Goal: Book appointment/travel/reservation

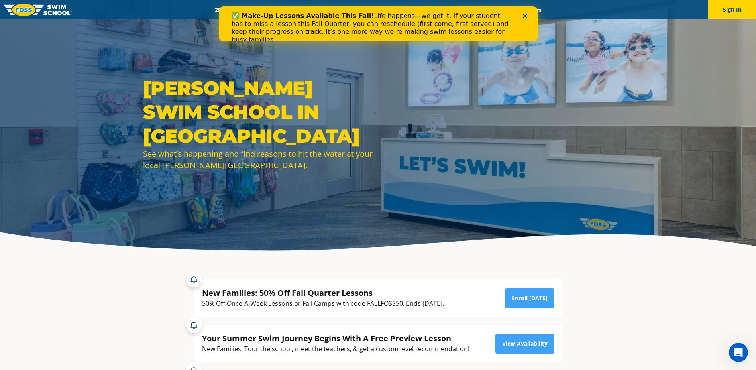
click at [525, 15] on polygon "Close" at bounding box center [524, 16] width 5 height 5
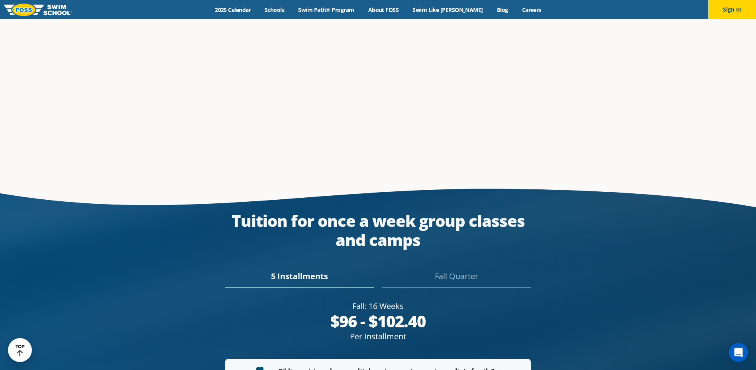
scroll to position [1354, 0]
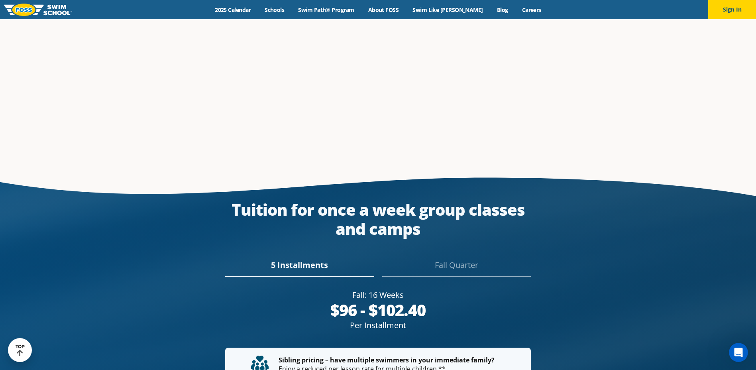
click at [451, 259] on div "Fall Quarter" at bounding box center [456, 268] width 149 height 18
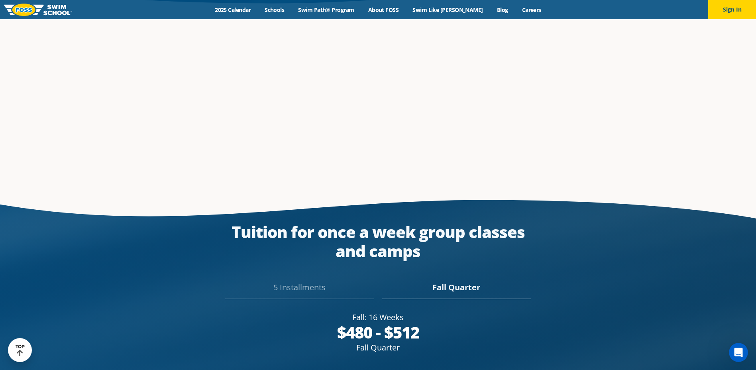
scroll to position [1365, 0]
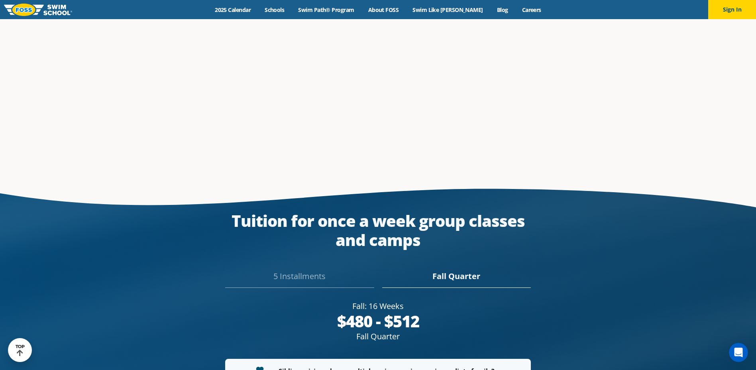
click at [309, 270] on div "5 Installments" at bounding box center [299, 279] width 149 height 18
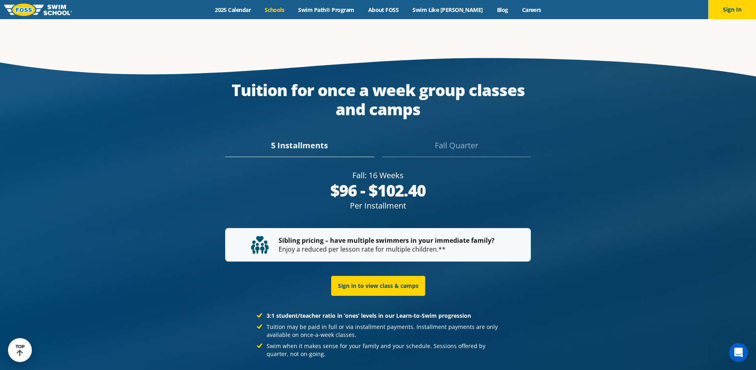
scroll to position [1463, 0]
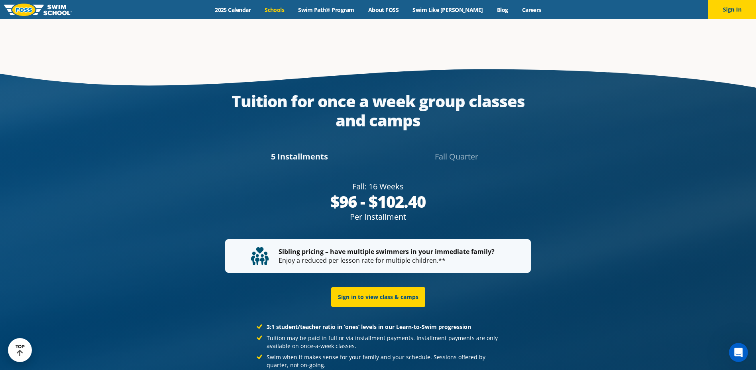
click at [290, 6] on link "Schools" at bounding box center [274, 10] width 33 height 8
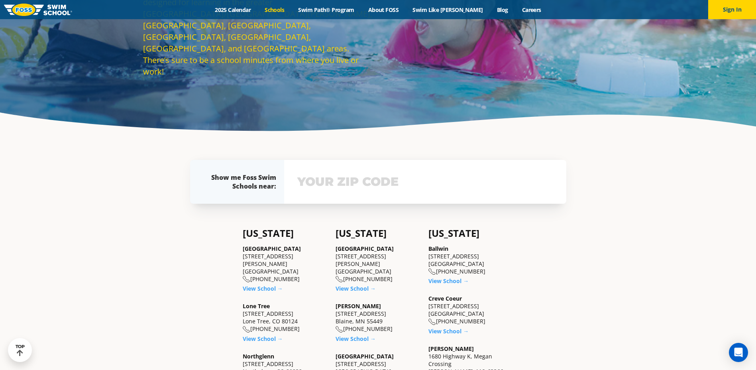
scroll to position [159, 0]
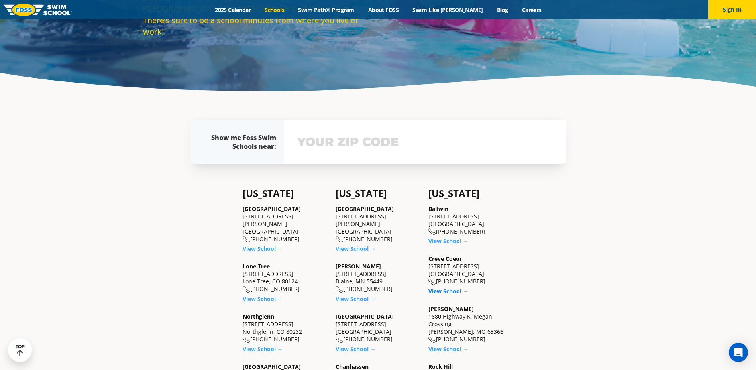
click at [445, 291] on link "View School →" at bounding box center [448, 291] width 40 height 8
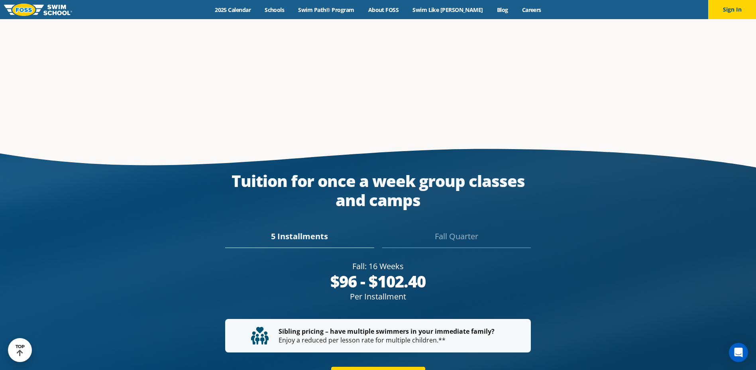
scroll to position [1372, 0]
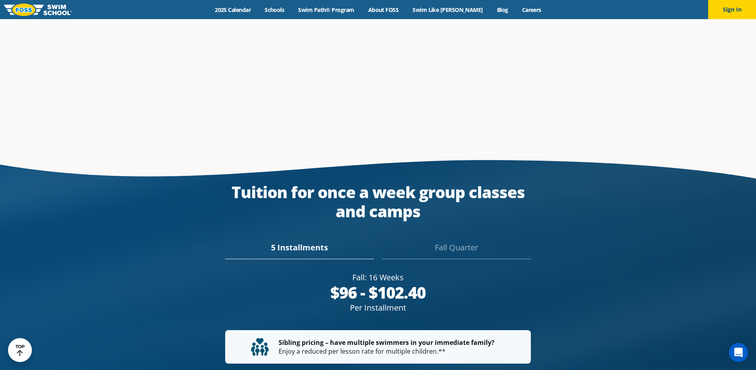
click at [463, 241] on div "Fall Quarter" at bounding box center [456, 250] width 149 height 18
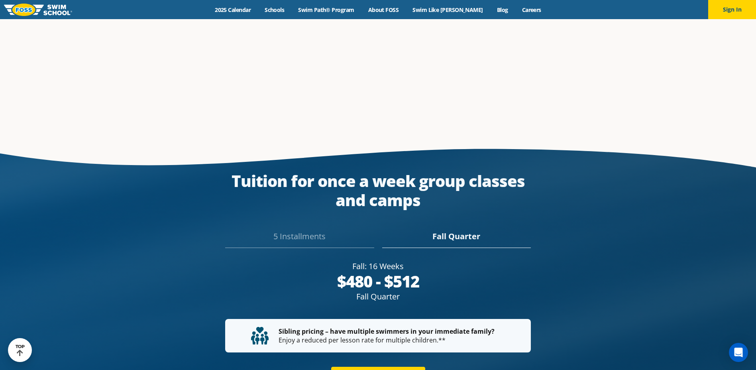
scroll to position [1394, 0]
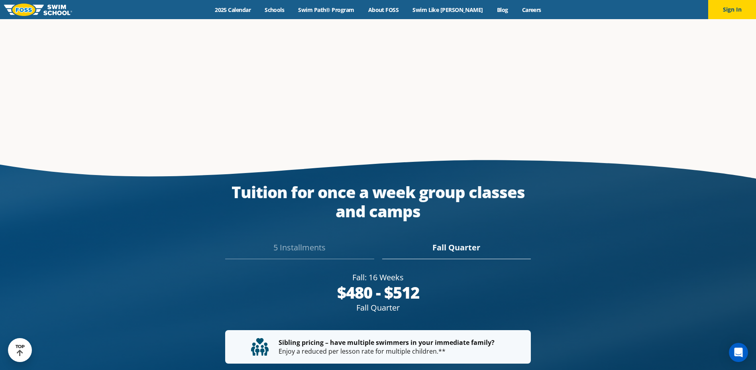
click at [287, 241] on div "5 Installments" at bounding box center [299, 250] width 149 height 18
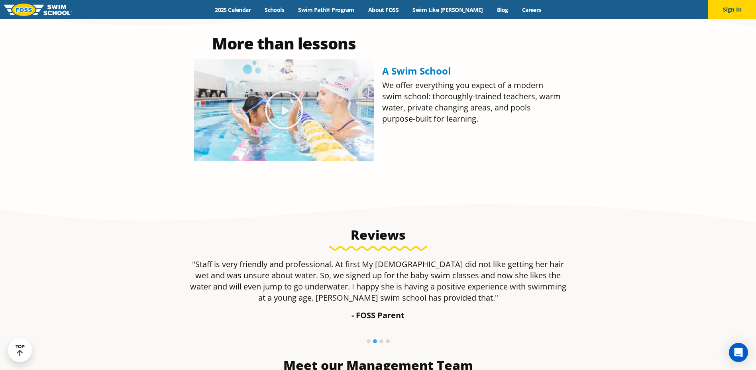
scroll to position [307, 0]
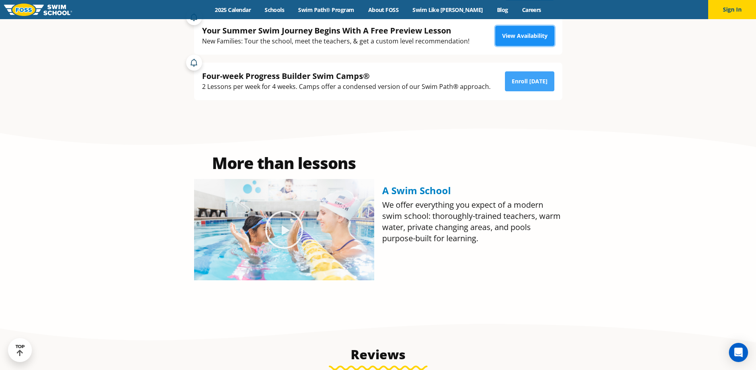
click at [536, 37] on link "View Availability" at bounding box center [524, 36] width 59 height 20
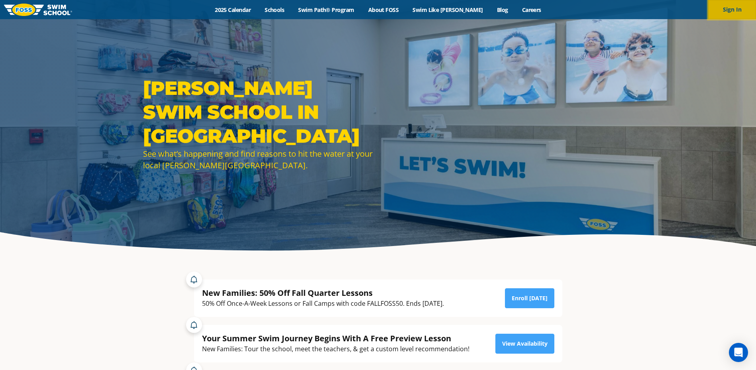
click at [742, 4] on button "Sign In" at bounding box center [732, 9] width 48 height 19
